Goal: Task Accomplishment & Management: Use online tool/utility

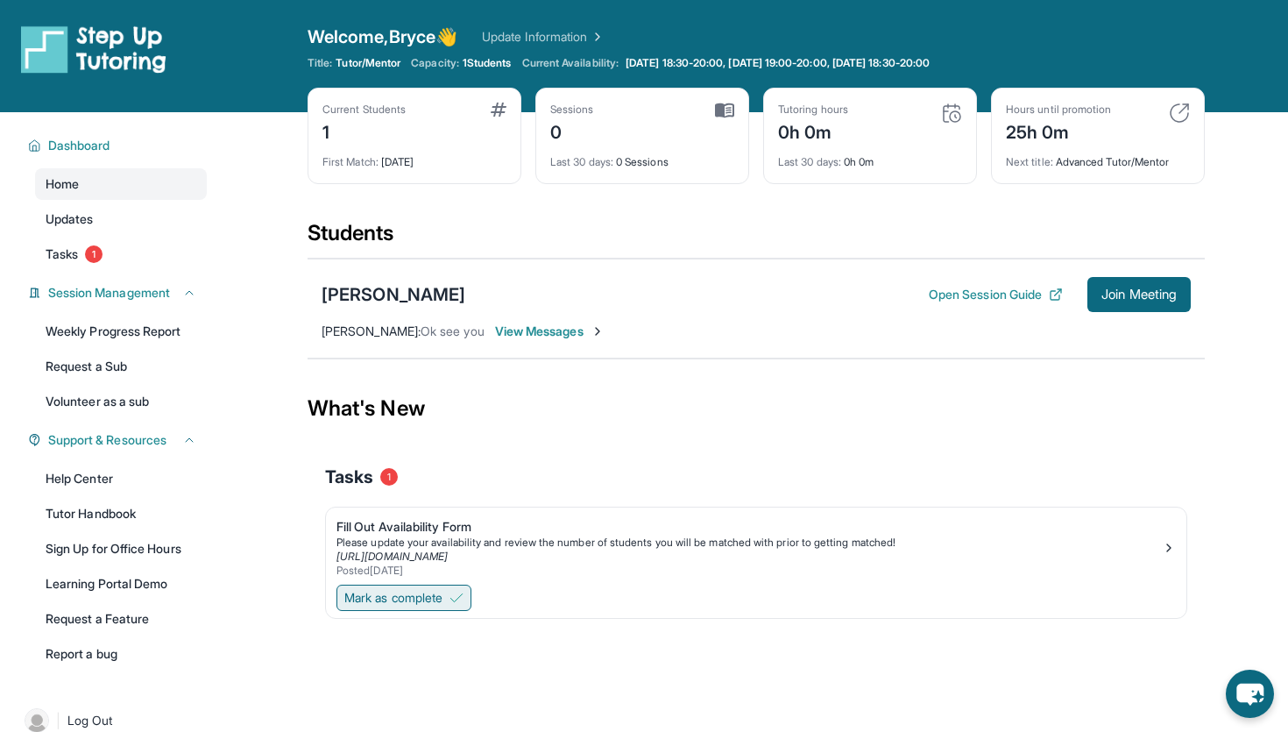
click at [458, 598] on img at bounding box center [457, 598] width 14 height 14
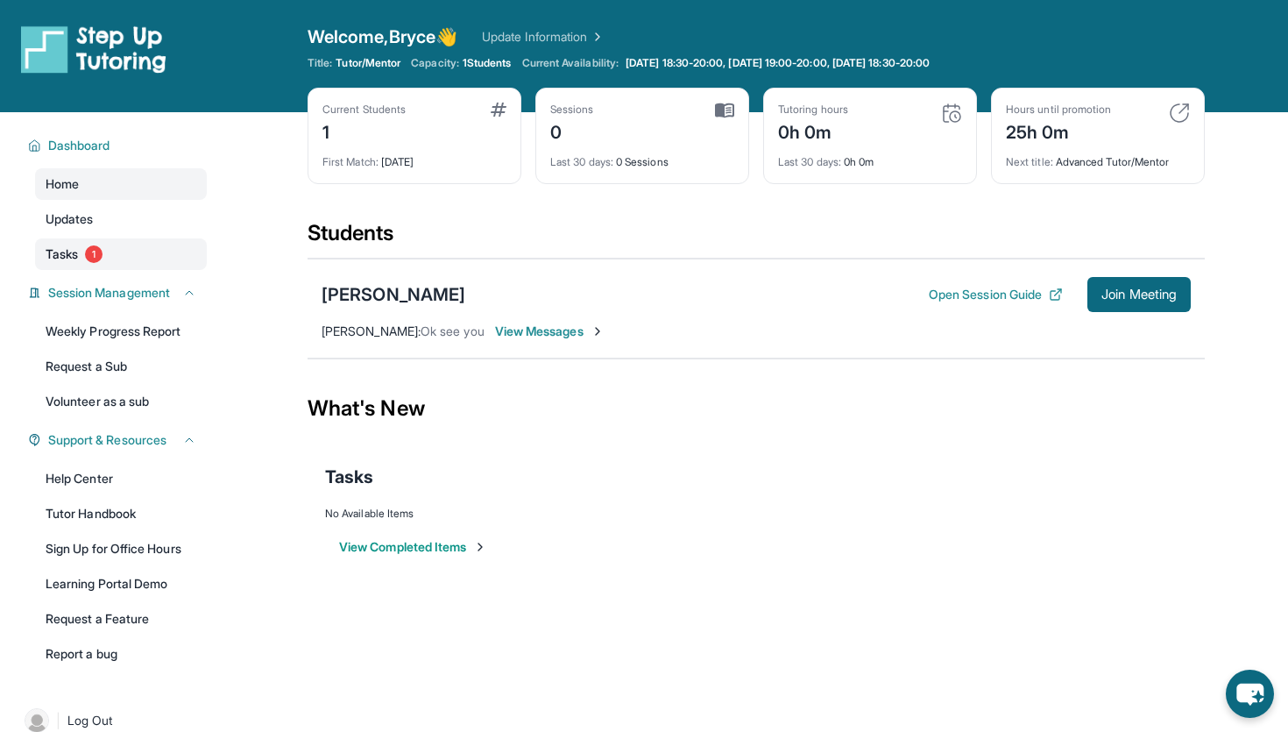
click at [43, 255] on link "Tasks 1" at bounding box center [121, 254] width 172 height 32
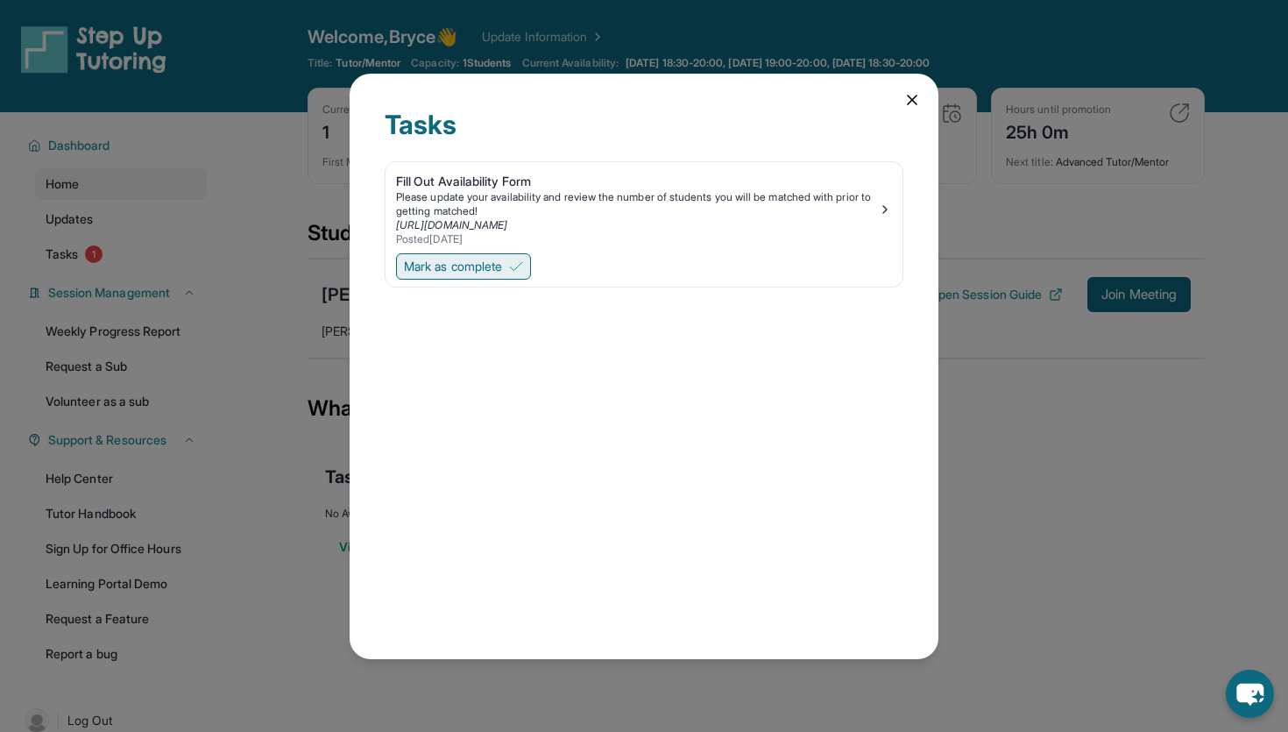
click at [431, 277] on button "Mark as complete" at bounding box center [463, 266] width 135 height 26
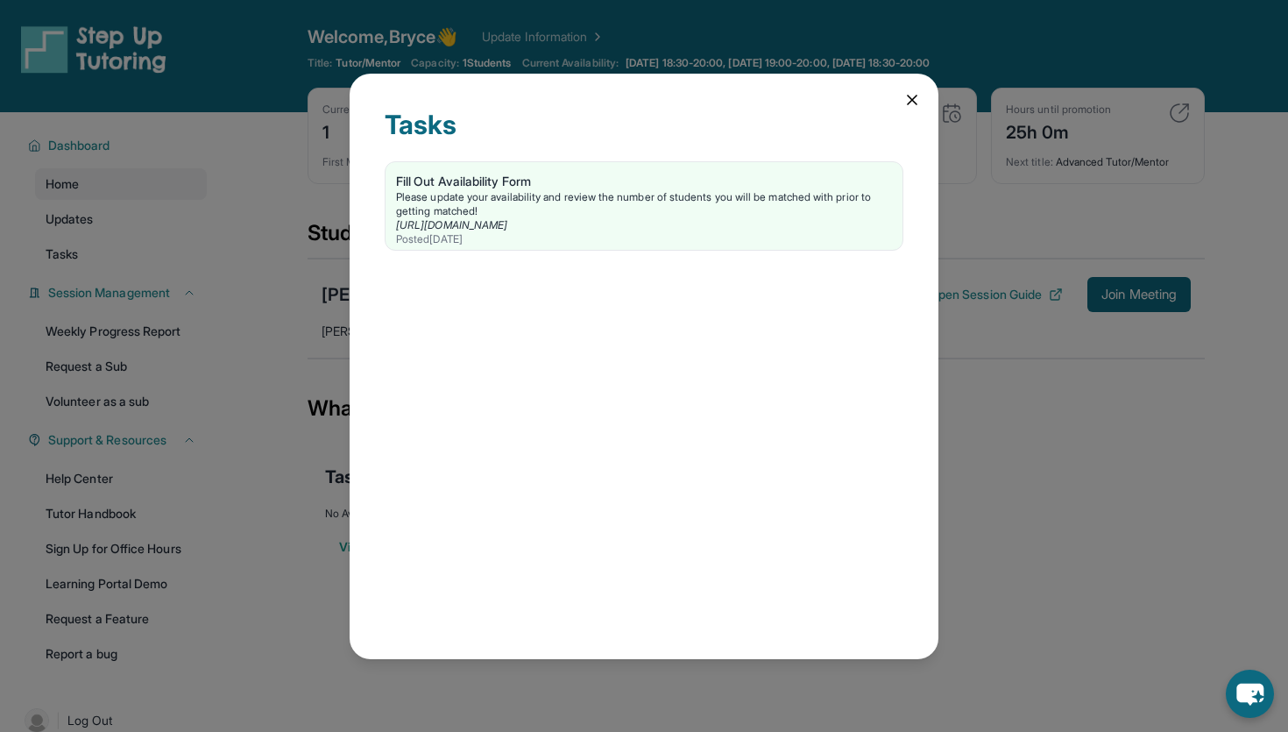
click at [915, 100] on icon at bounding box center [913, 100] width 18 height 18
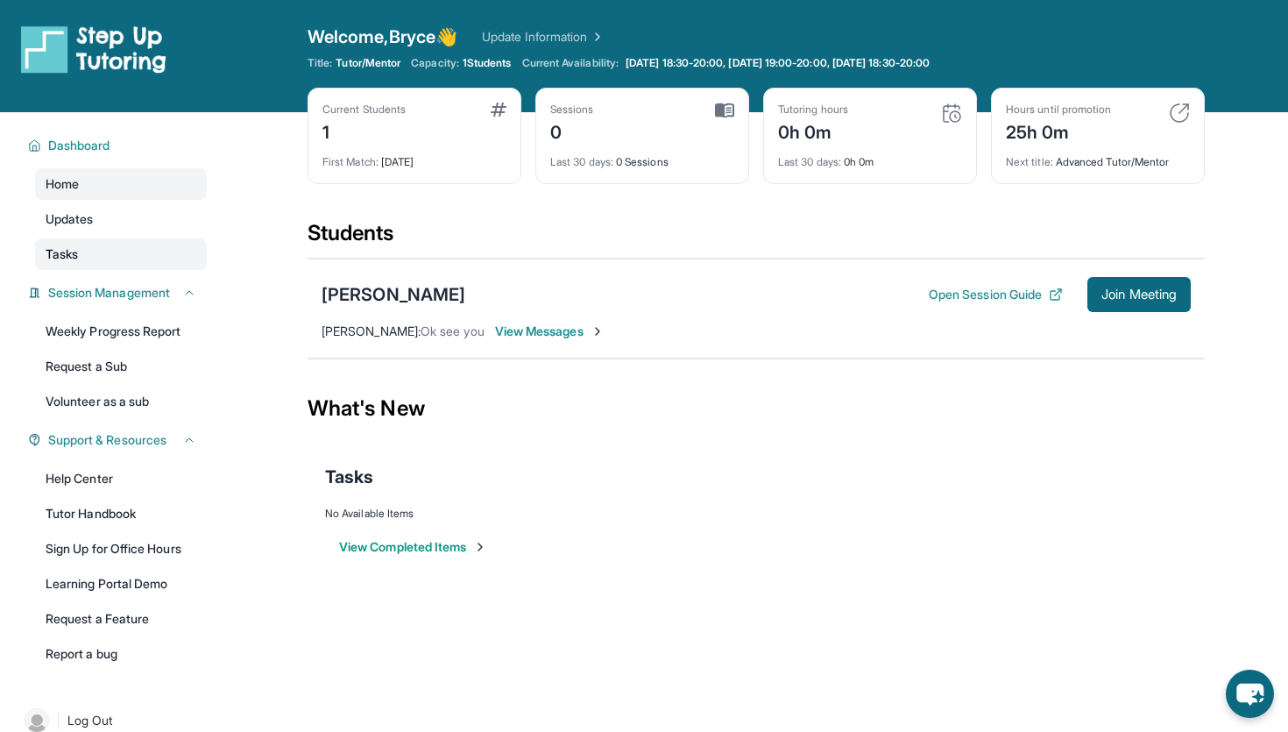
click at [127, 259] on link "Tasks" at bounding box center [121, 254] width 172 height 32
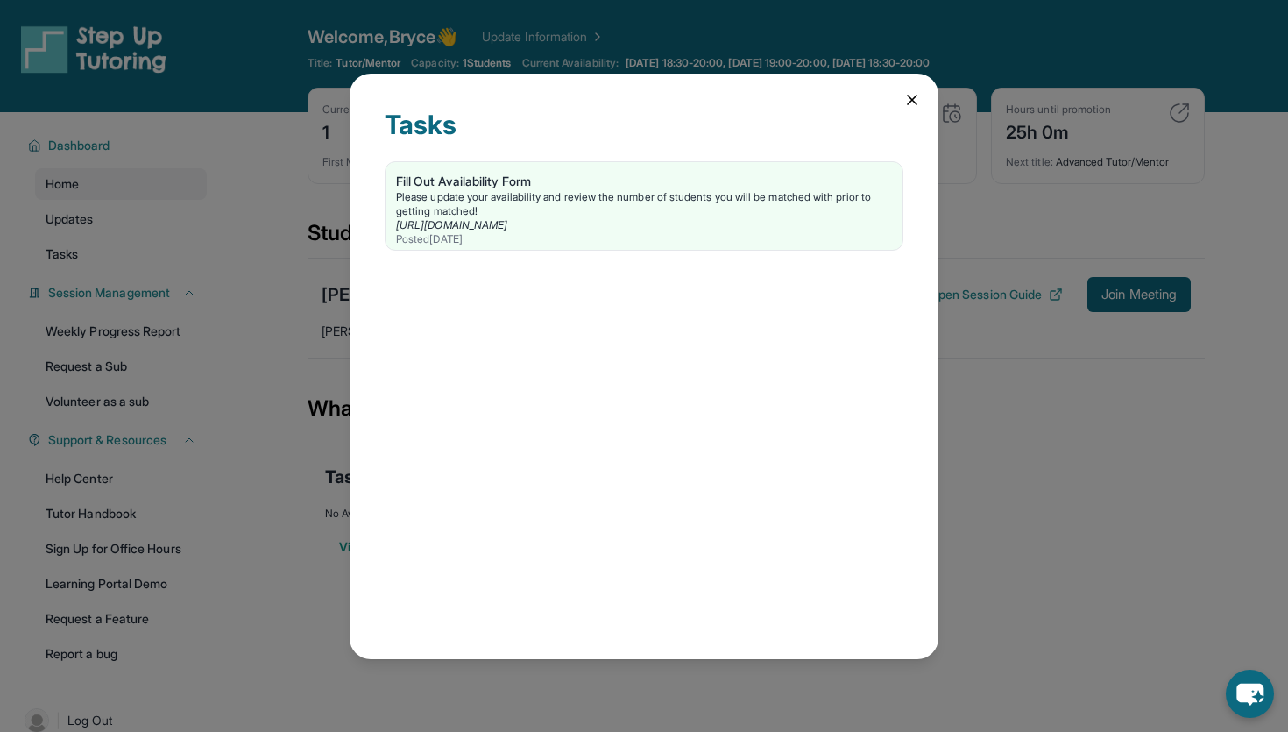
click at [908, 102] on icon at bounding box center [913, 100] width 18 height 18
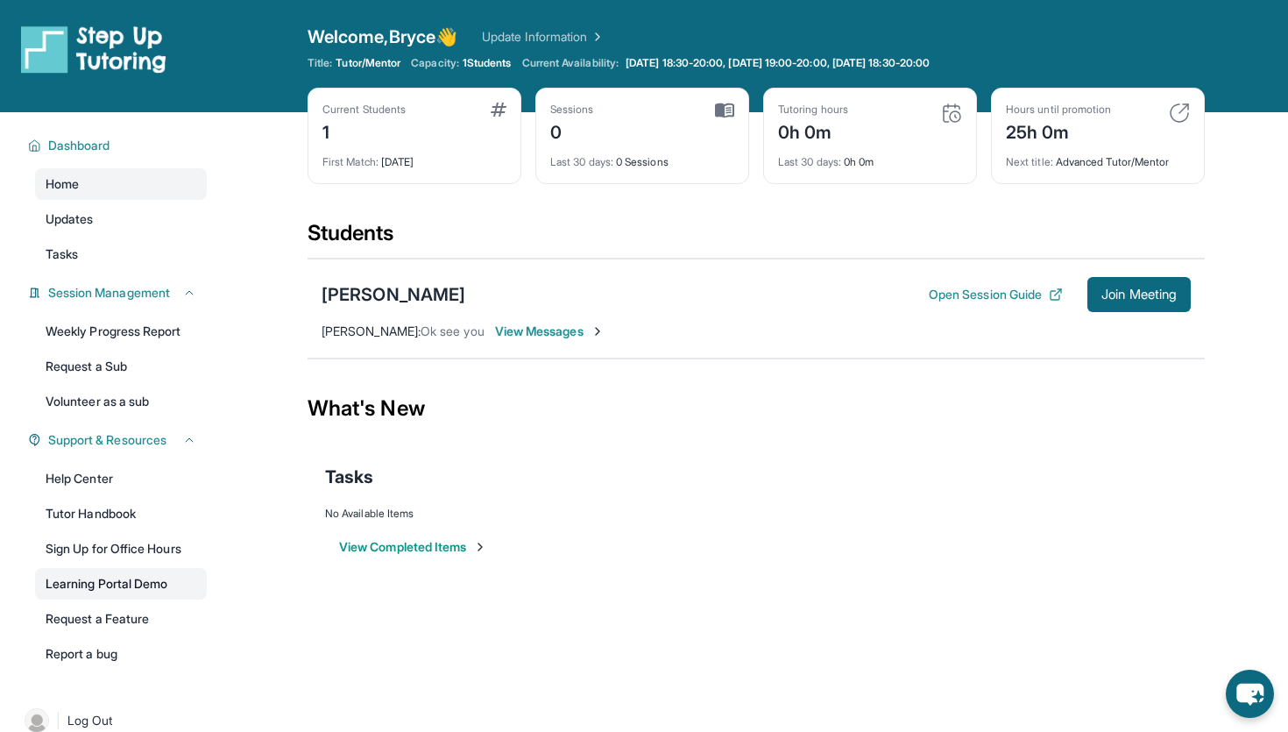
click at [146, 571] on link "Learning Portal Demo" at bounding box center [121, 584] width 172 height 32
click at [94, 517] on link "Tutor Handbook" at bounding box center [121, 514] width 172 height 32
click at [992, 287] on button "Open Session Guide" at bounding box center [996, 295] width 134 height 18
click at [84, 584] on link "Learning Portal Demo" at bounding box center [121, 584] width 172 height 32
